Goal: Information Seeking & Learning: Learn about a topic

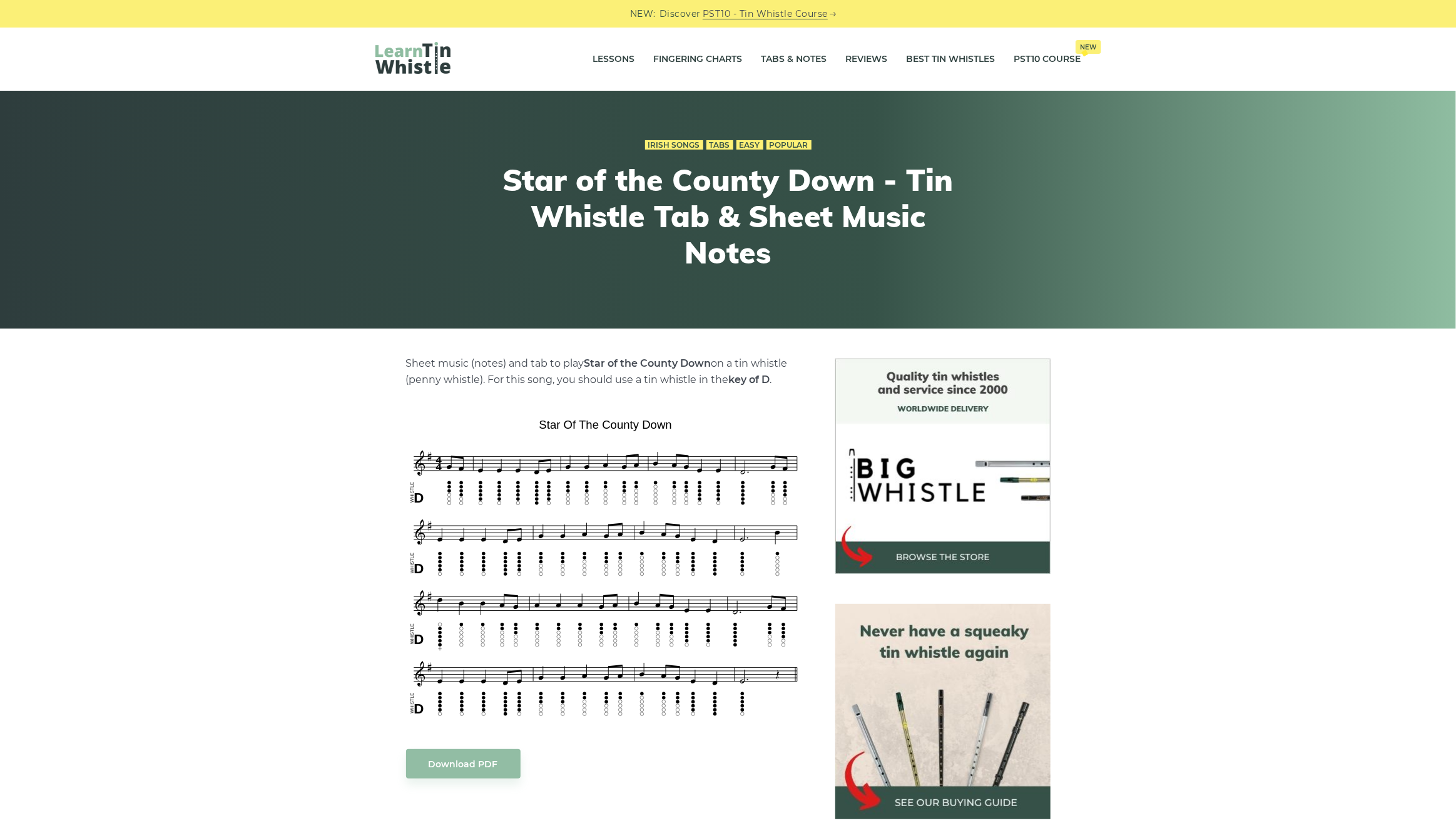
click at [1440, 361] on div "Sheet music (notes) and tab to play Star of the County Down on a tin whistle ([…" at bounding box center [728, 776] width 1456 height 835
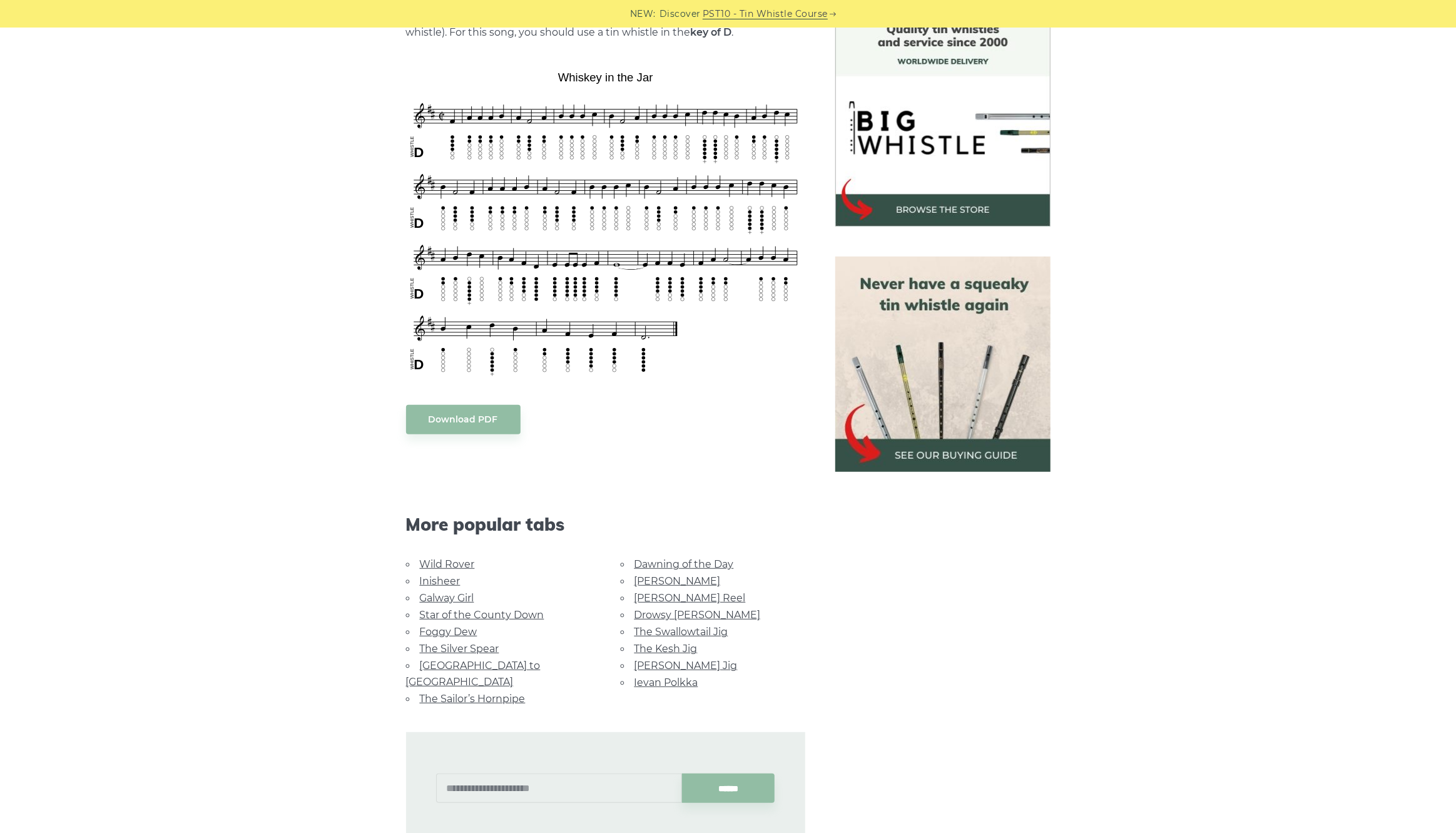
click at [677, 648] on link "The Kesh Jig" at bounding box center [666, 649] width 63 height 12
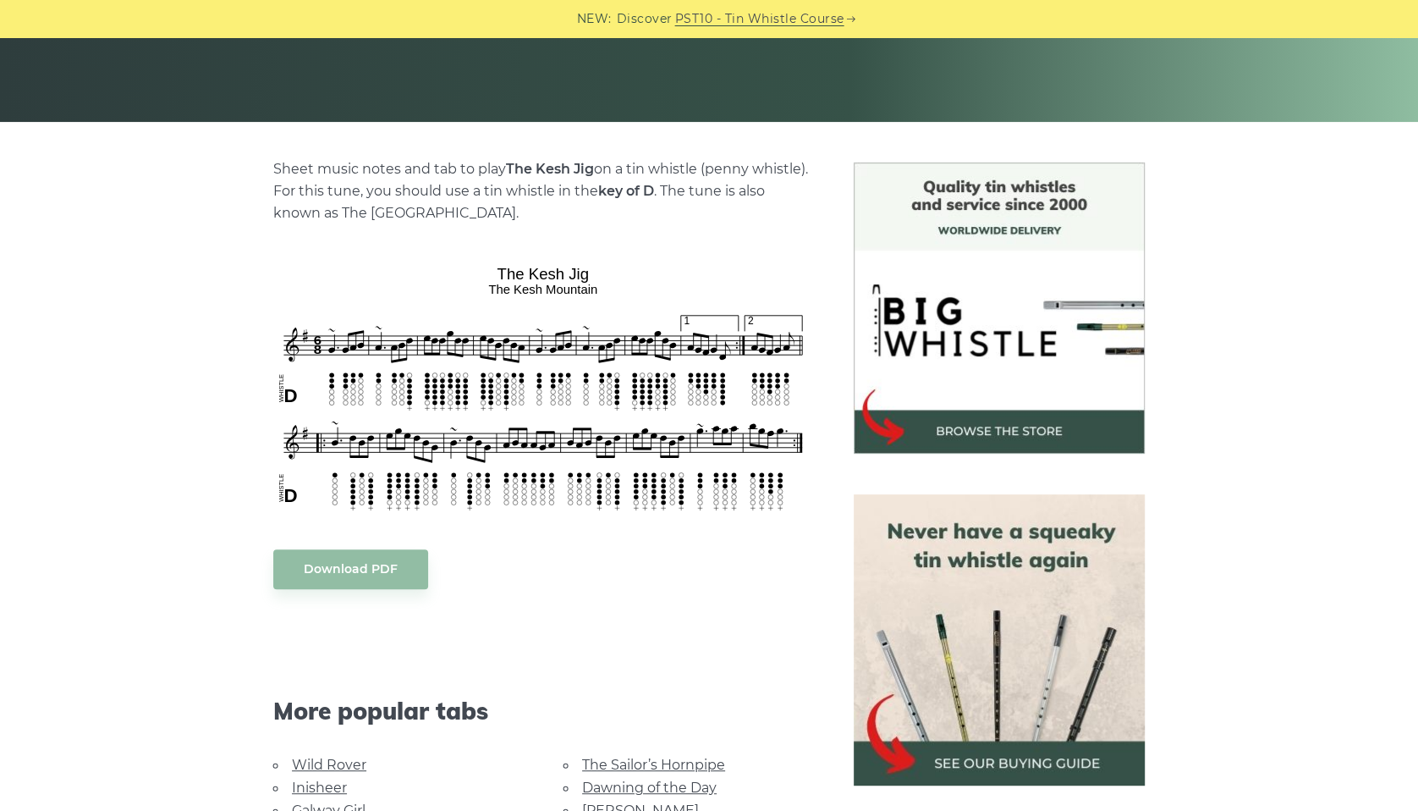
scroll to position [338, 0]
